Goal: Task Accomplishment & Management: Manage account settings

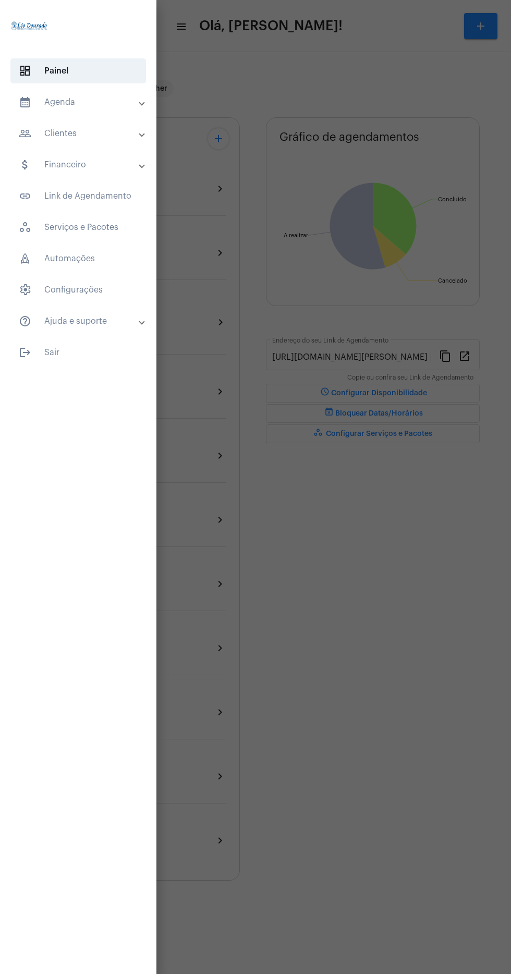
click at [105, 102] on mat-panel-title "calendar_month_outlined Agenda" at bounding box center [79, 102] width 121 height 13
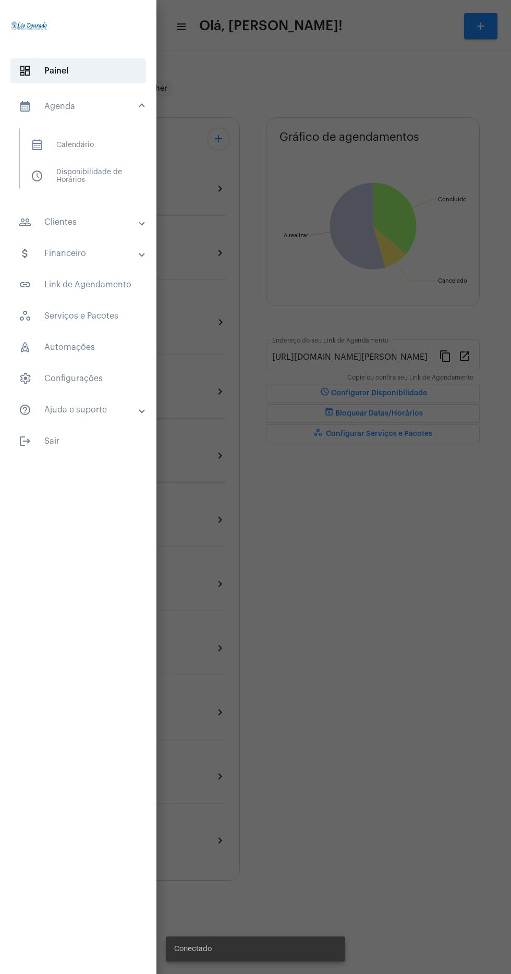
click at [101, 147] on span "calendar_month_outlined Calendário" at bounding box center [77, 144] width 111 height 25
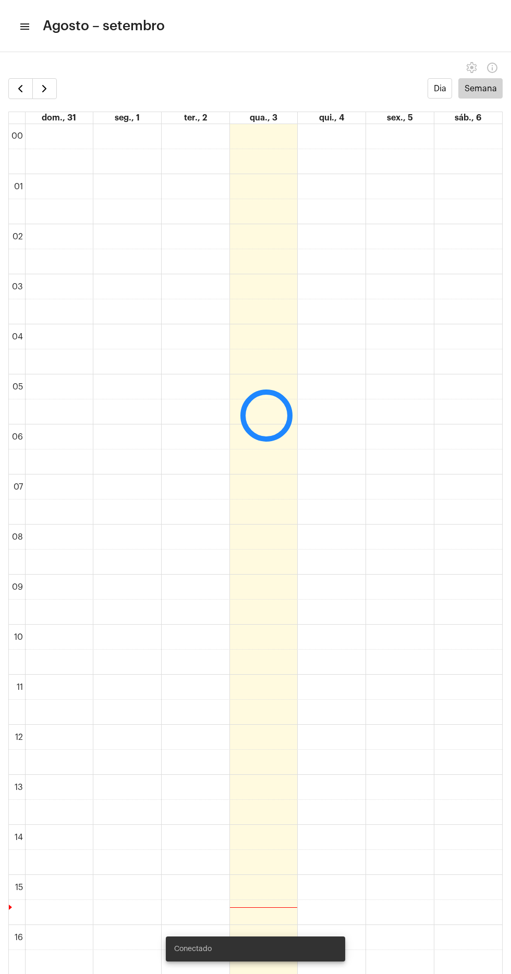
scroll to position [301, 0]
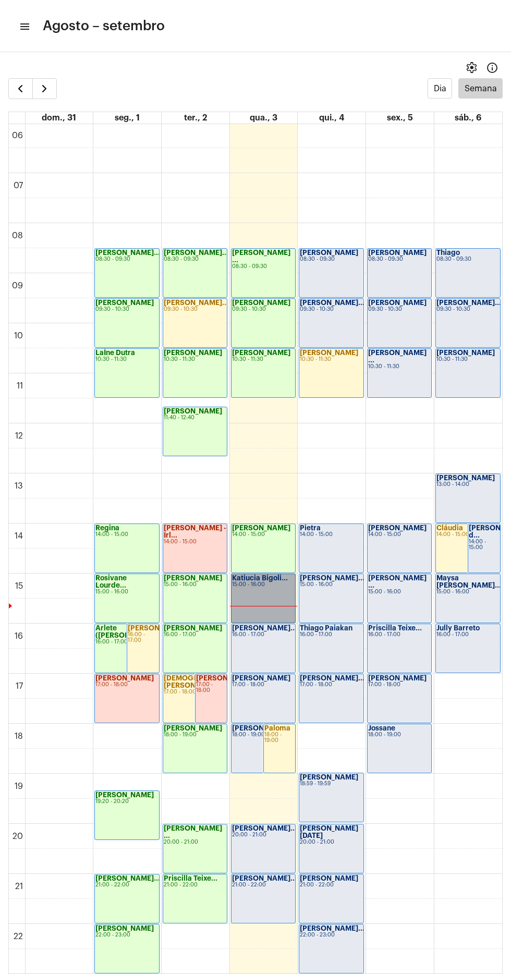
click at [265, 596] on link "Katiucia Bigoli... 15:00 - 16:00" at bounding box center [263, 598] width 65 height 50
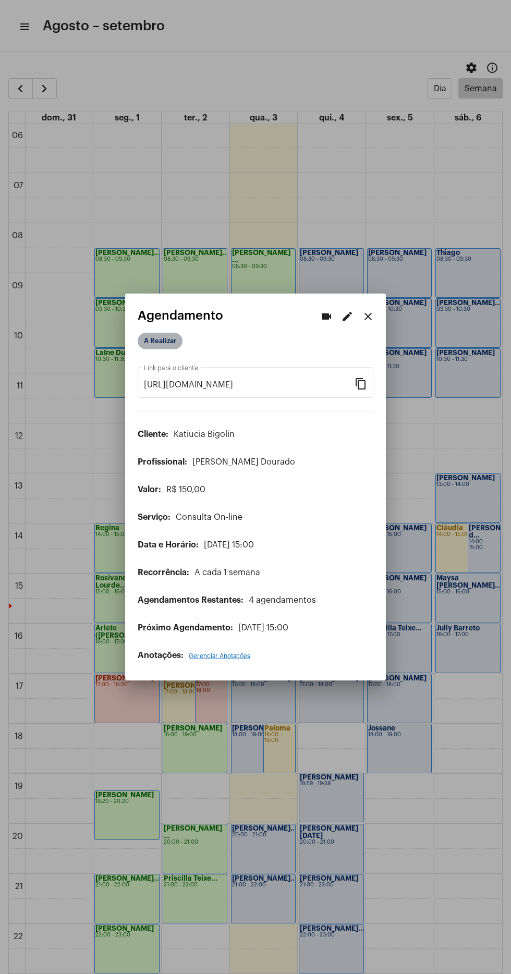
click at [162, 334] on mat-chip "A Realizar" at bounding box center [160, 341] width 45 height 17
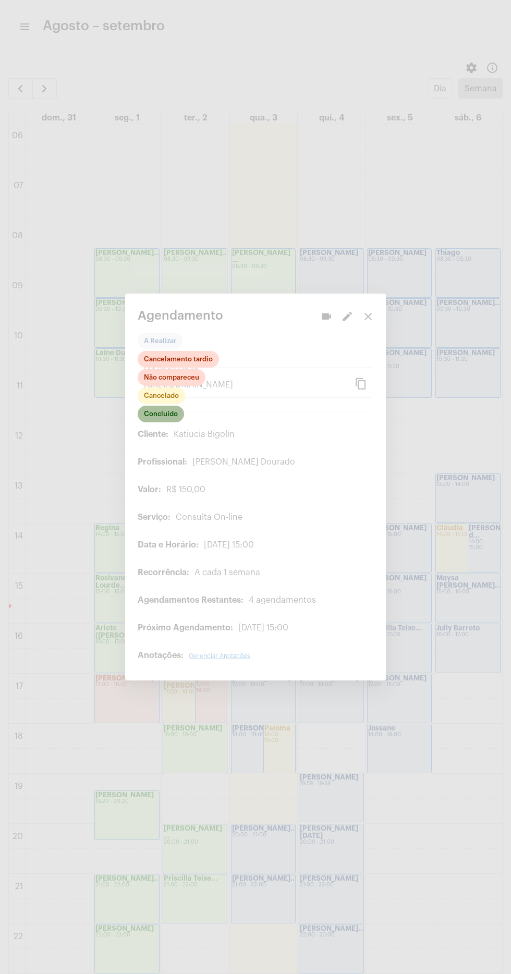
click at [174, 410] on mat-chip "Concluído" at bounding box center [161, 414] width 46 height 17
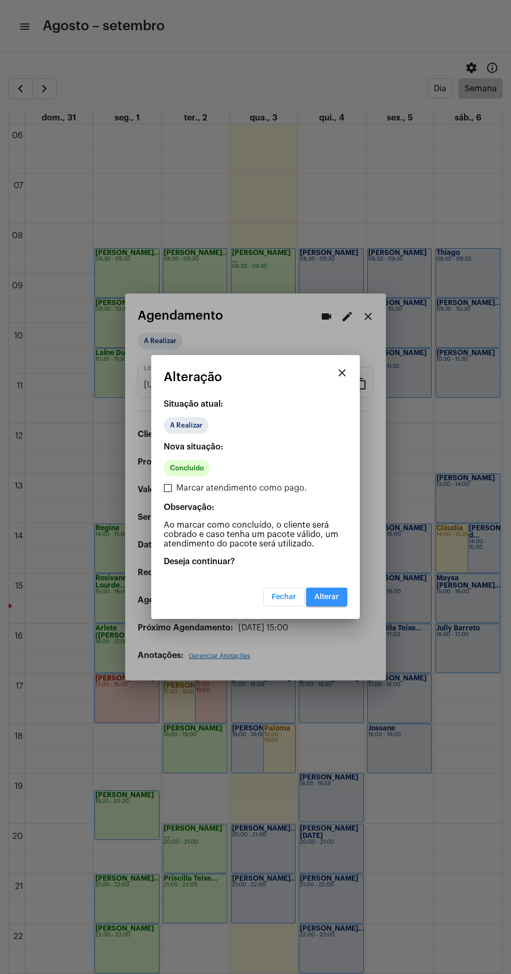
click at [336, 605] on button "Alterar" at bounding box center [326, 596] width 41 height 19
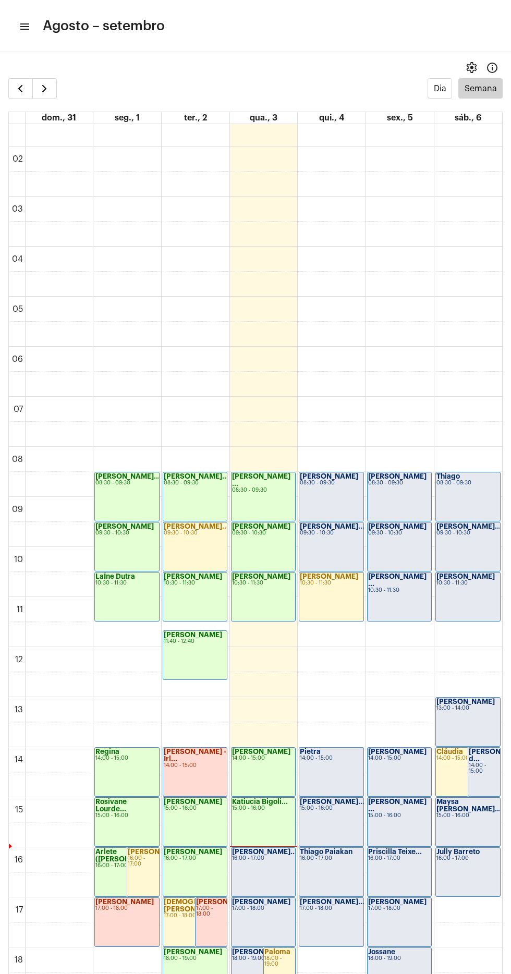
scroll to position [204, 0]
